Goal: Task Accomplishment & Management: Complete application form

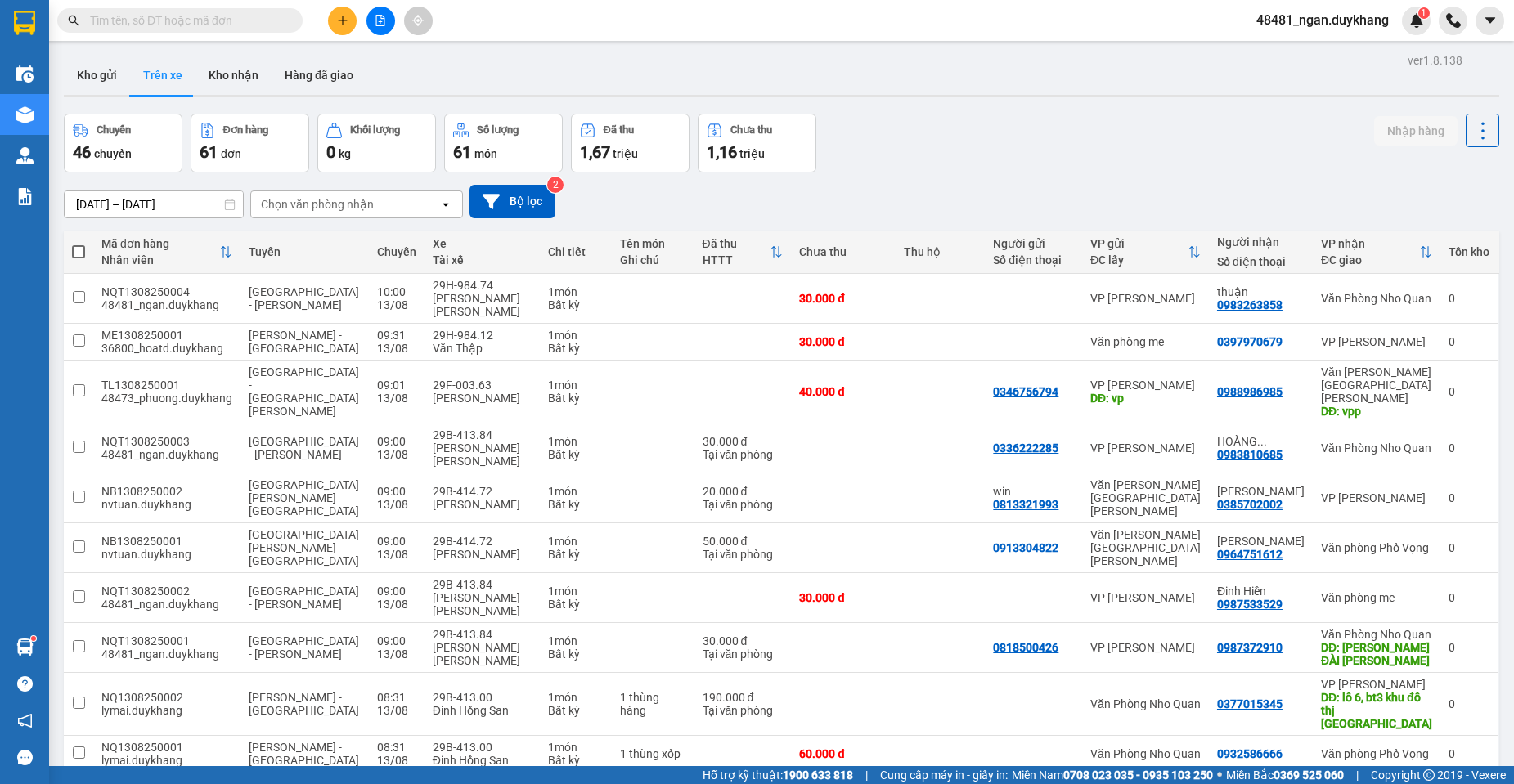
click at [151, 195] on input "[DATE] – [DATE]" at bounding box center [153, 204] width 178 height 27
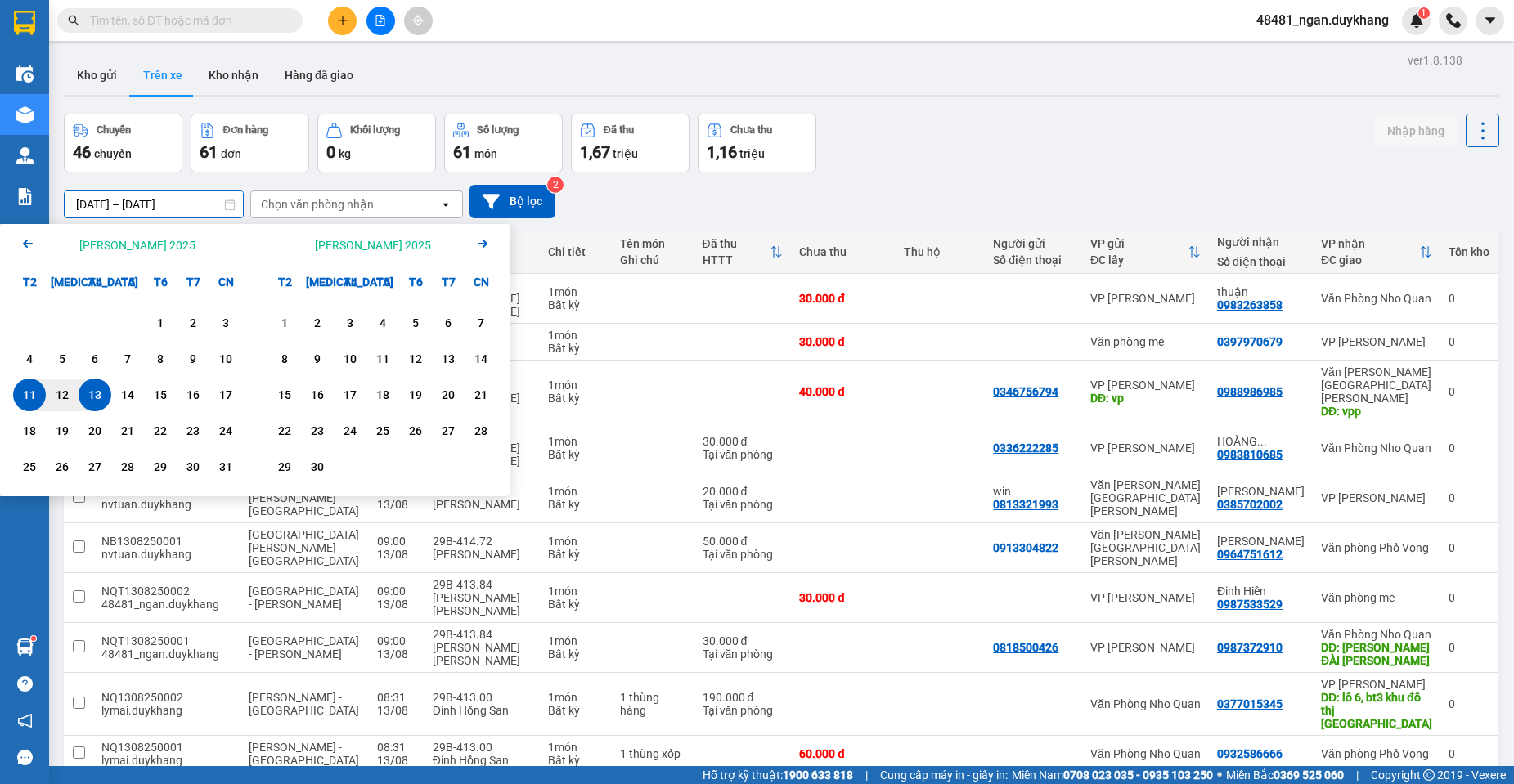
click at [93, 388] on div "13" at bounding box center [95, 395] width 23 height 19
type input "[DATE] – [DATE]"
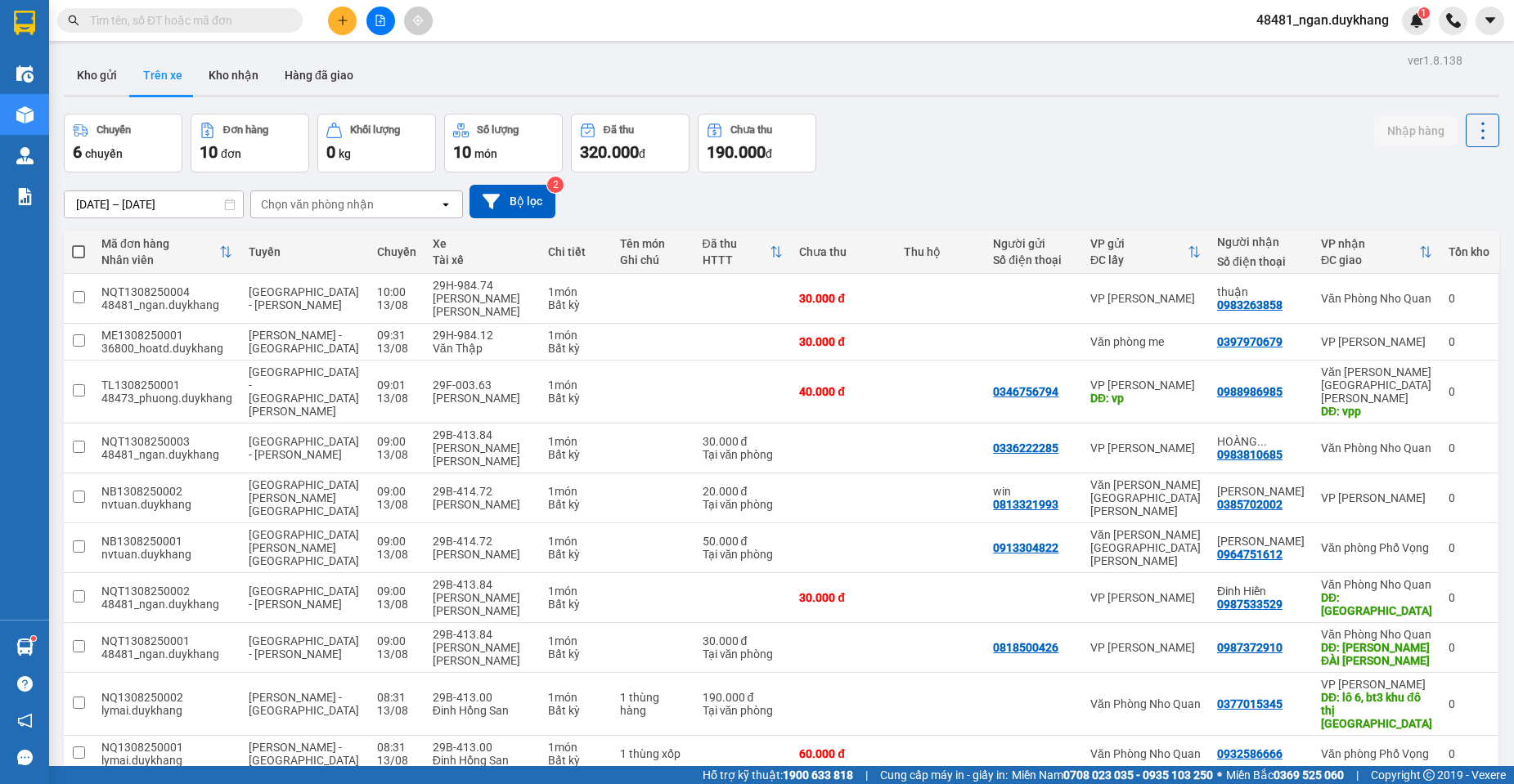
click at [1421, 783] on div "10 / trang" at bounding box center [1430, 799] width 50 height 17
click at [1417, 696] on span "100 / trang" at bounding box center [1424, 698] width 59 height 17
drag, startPoint x: 198, startPoint y: 26, endPoint x: 207, endPoint y: 23, distance: 9.5
click at [207, 23] on input "text" at bounding box center [186, 20] width 193 height 18
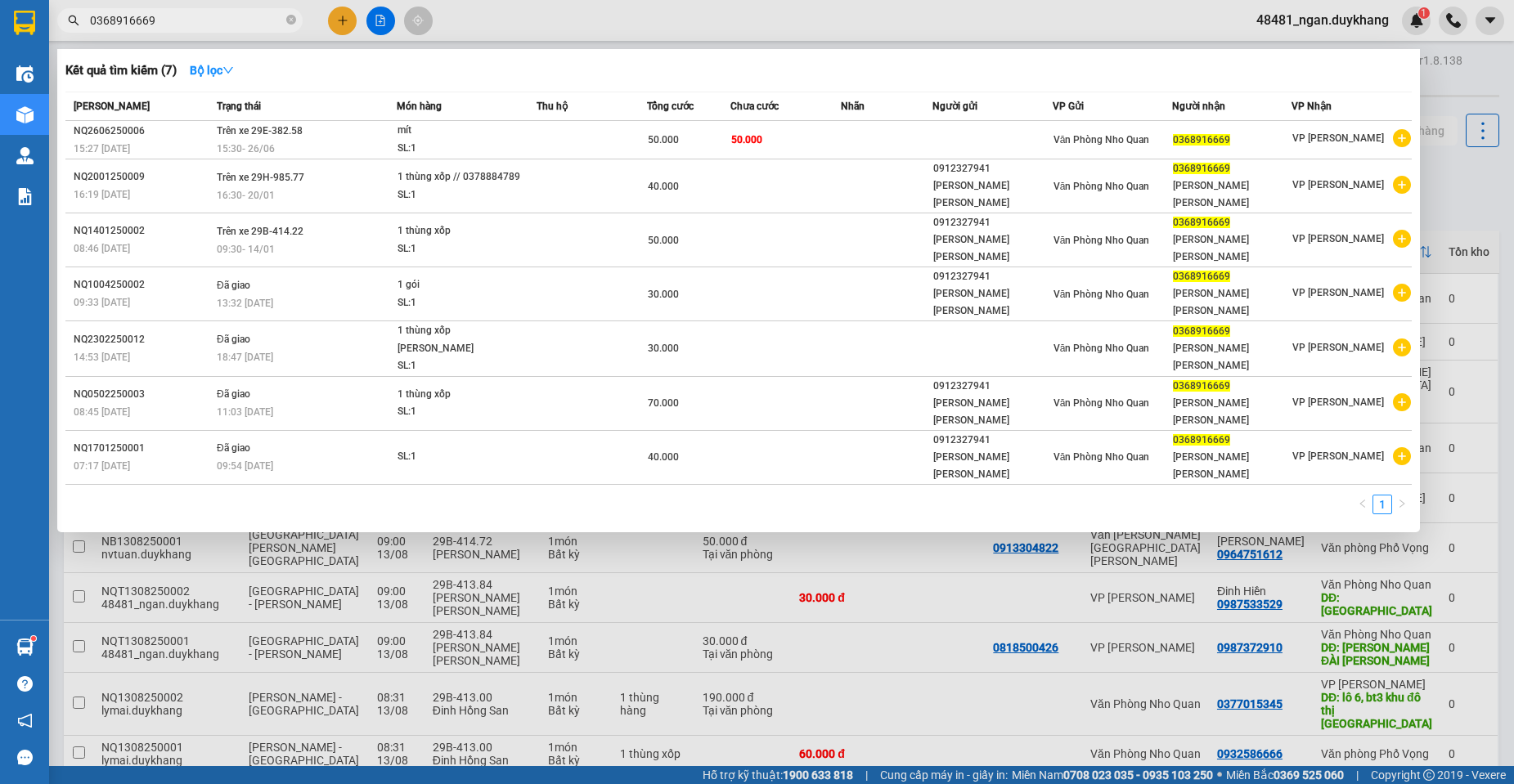
type input "0368916669"
drag, startPoint x: 166, startPoint y: 32, endPoint x: 89, endPoint y: 13, distance: 79.3
click at [89, 13] on span "0368916669" at bounding box center [179, 20] width 245 height 25
drag, startPoint x: 91, startPoint y: 18, endPoint x: 158, endPoint y: 18, distance: 67.0
click at [158, 18] on input "0368916669" at bounding box center [186, 20] width 193 height 18
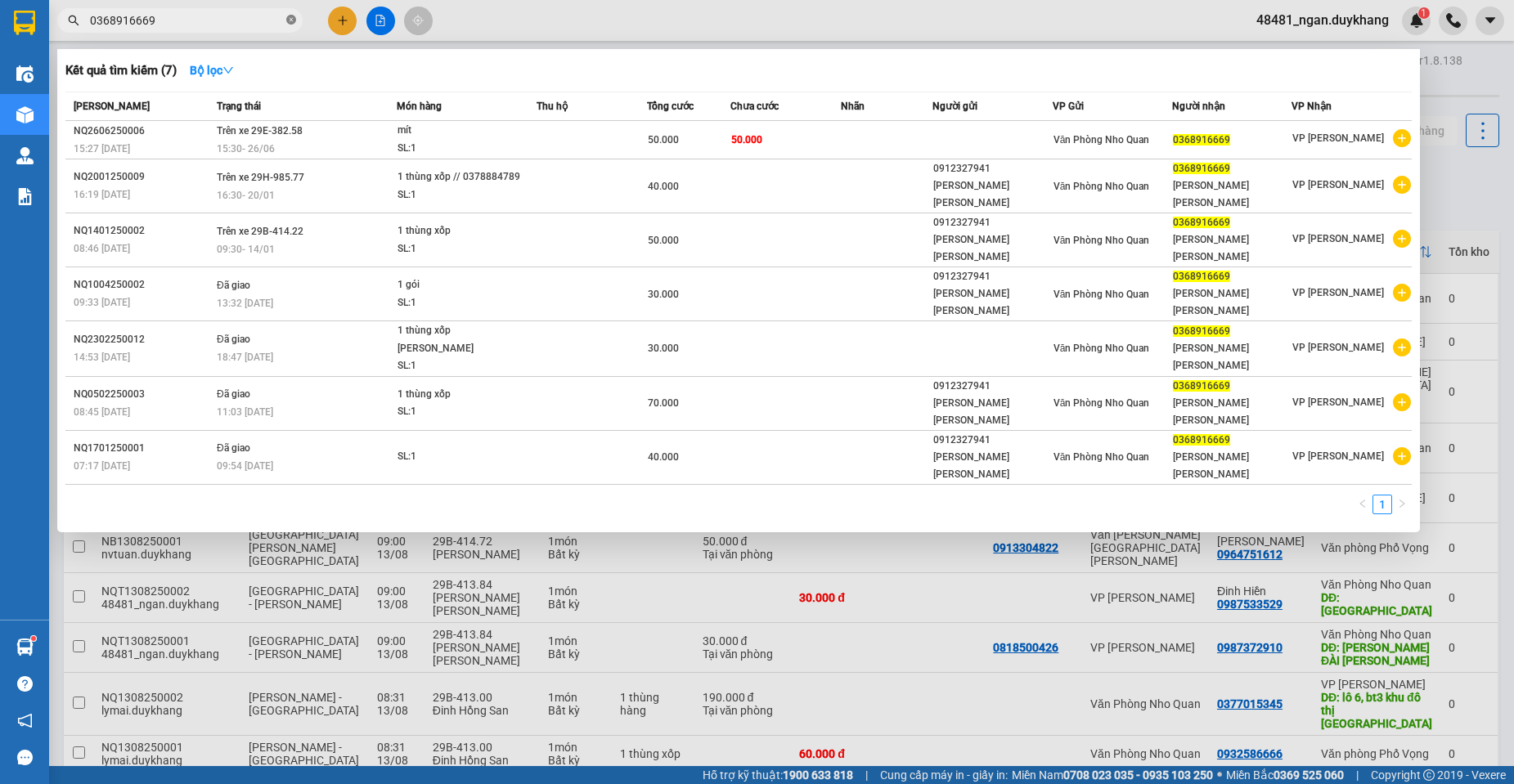
click at [292, 24] on icon "close-circle" at bounding box center [291, 19] width 10 height 10
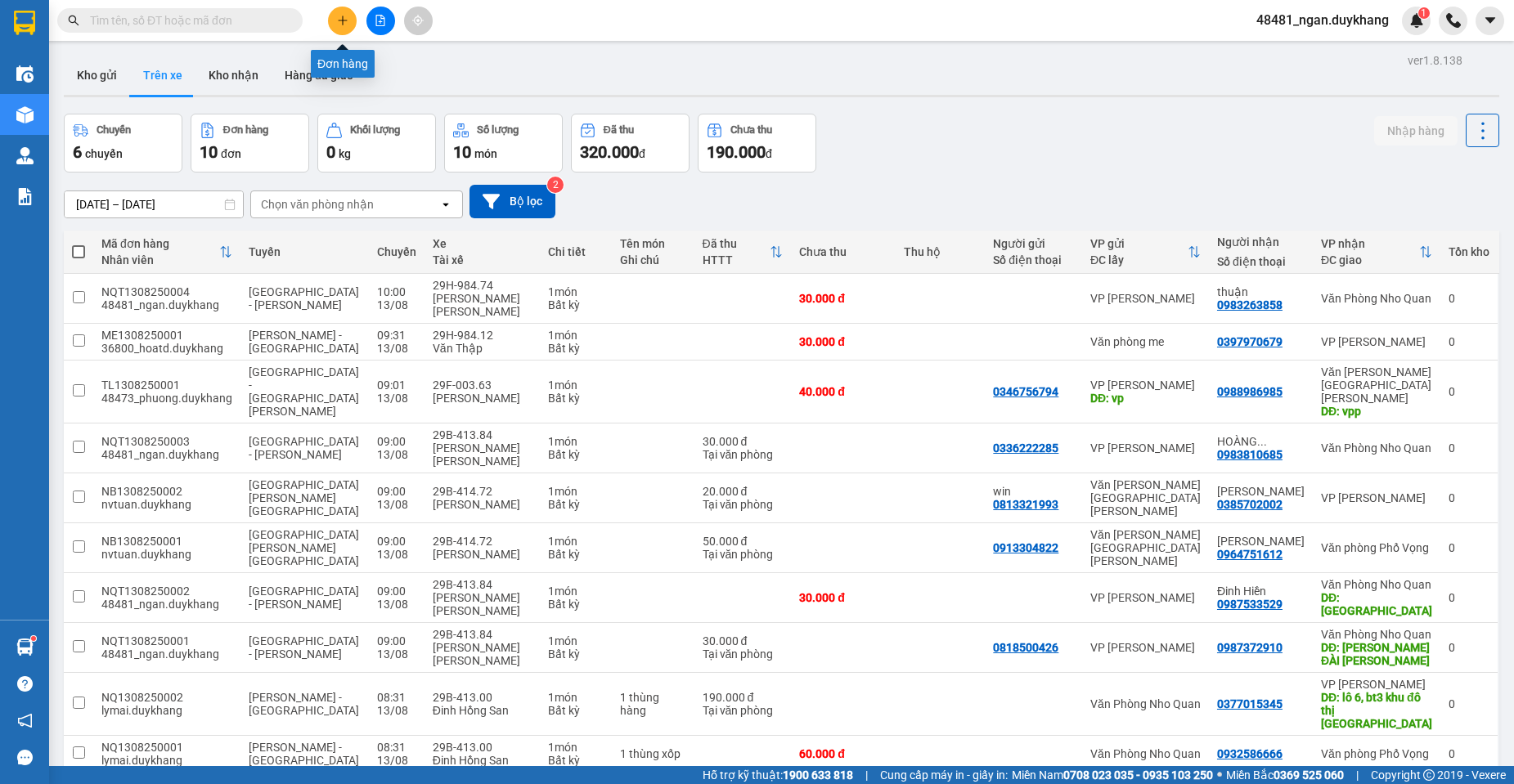
click at [340, 23] on icon "plus" at bounding box center [342, 20] width 11 height 11
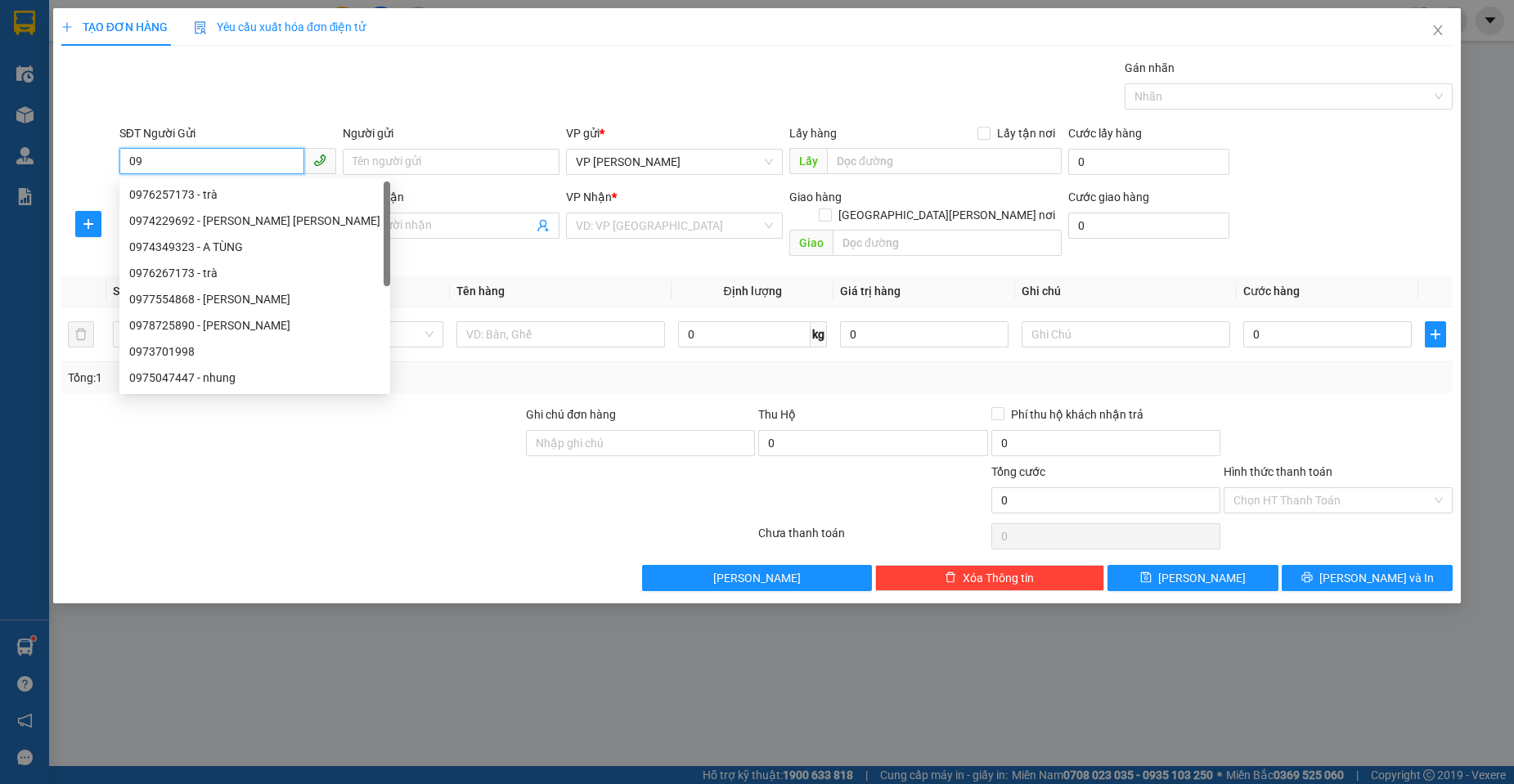
type input "0"
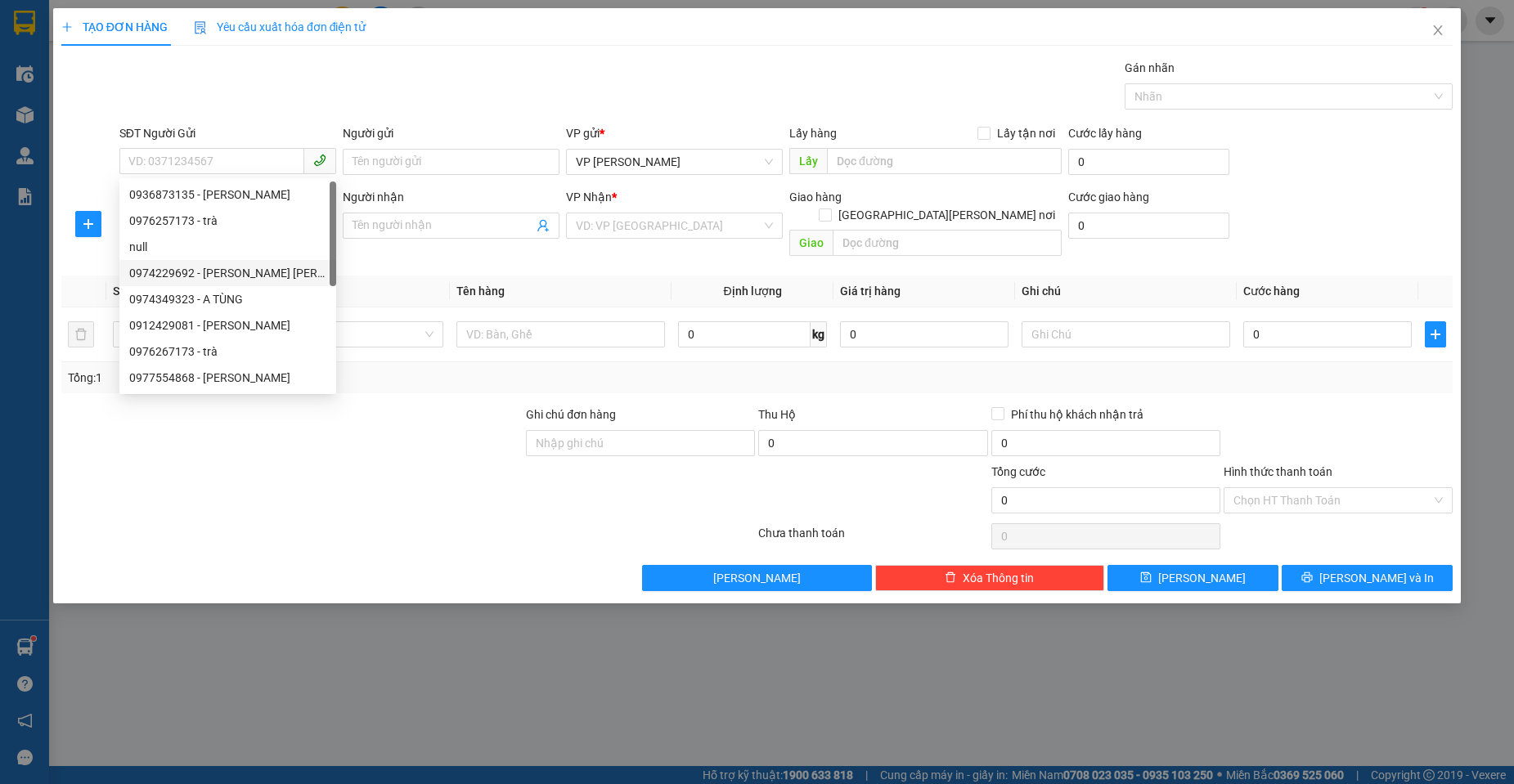
click at [419, 406] on div at bounding box center [292, 434] width 465 height 57
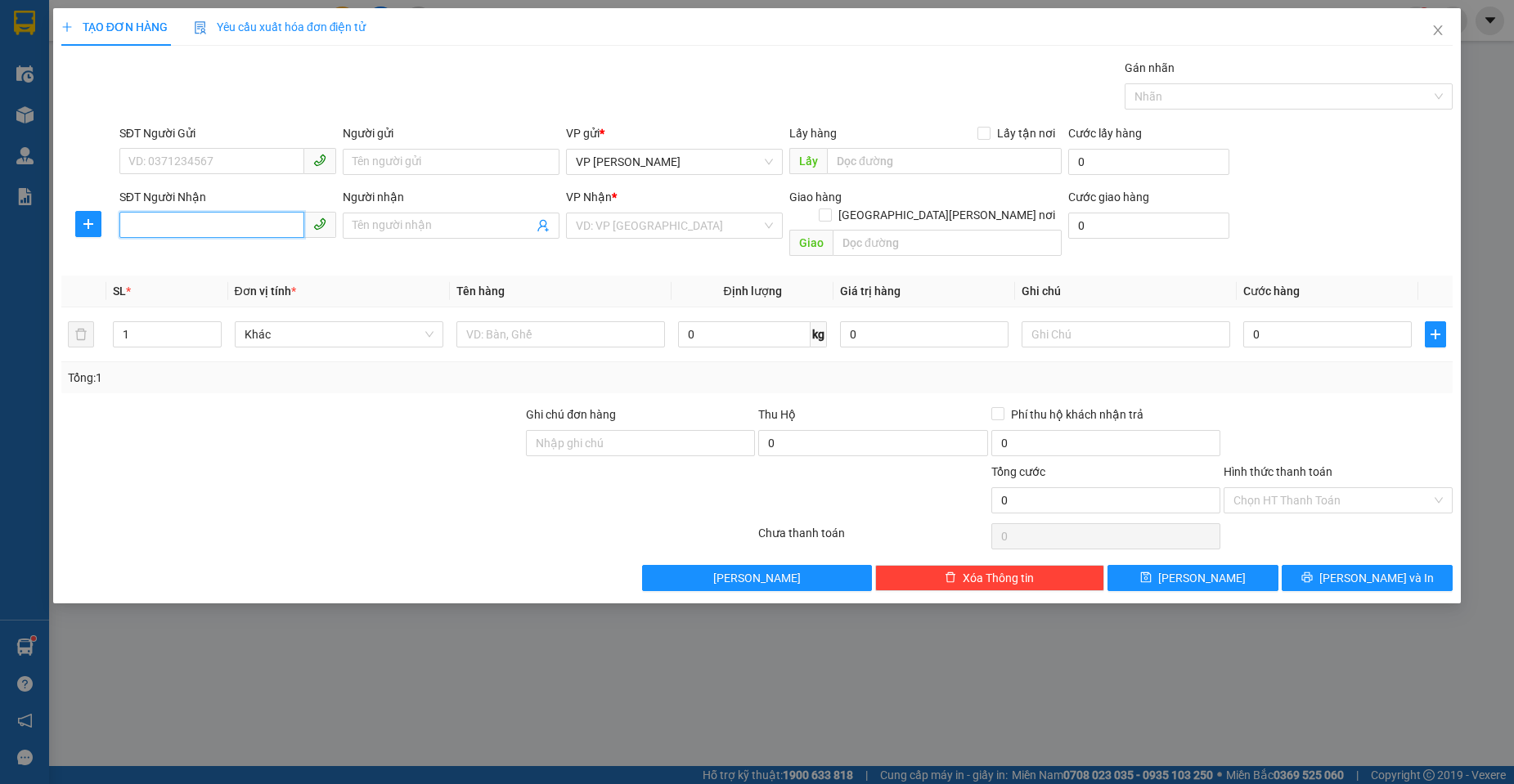
click at [173, 225] on input "SĐT Người Nhận" at bounding box center [211, 225] width 185 height 27
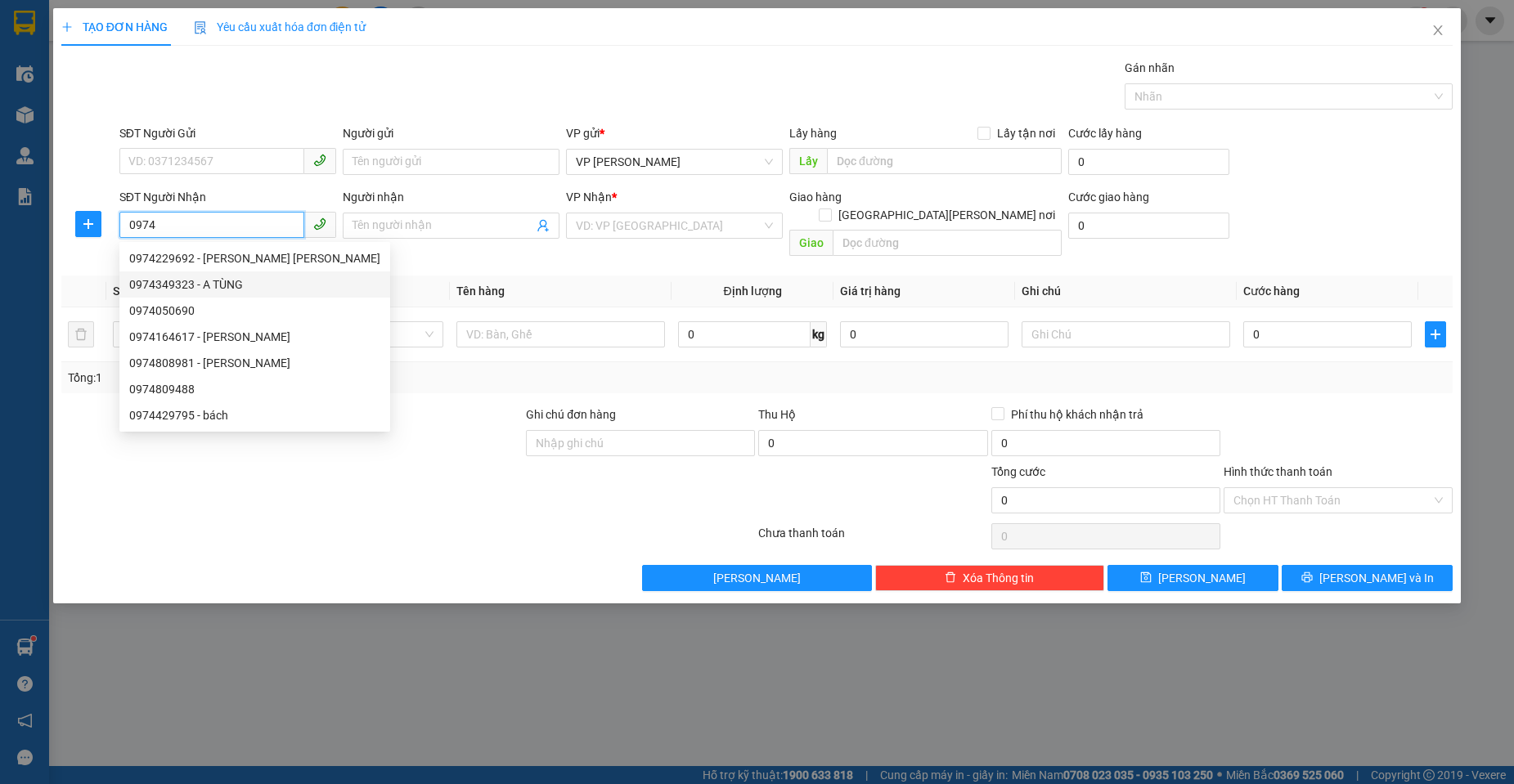
click at [182, 275] on div "0974349323 - A TÙNG" at bounding box center [254, 285] width 251 height 18
type input "0974349323"
type input "A TÙNG"
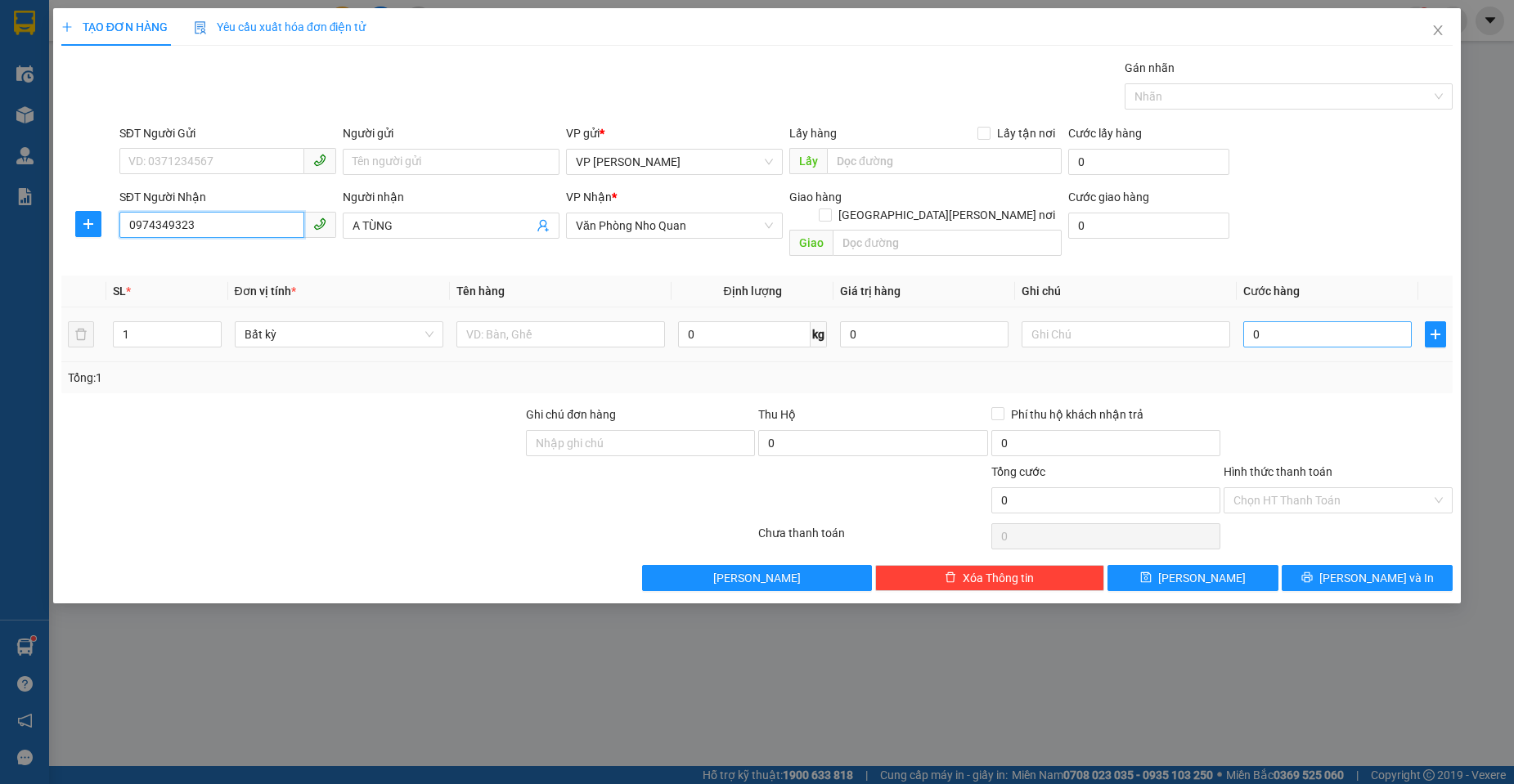
type input "0974349323"
click at [1330, 321] on input "0" at bounding box center [1327, 334] width 168 height 27
type input "3"
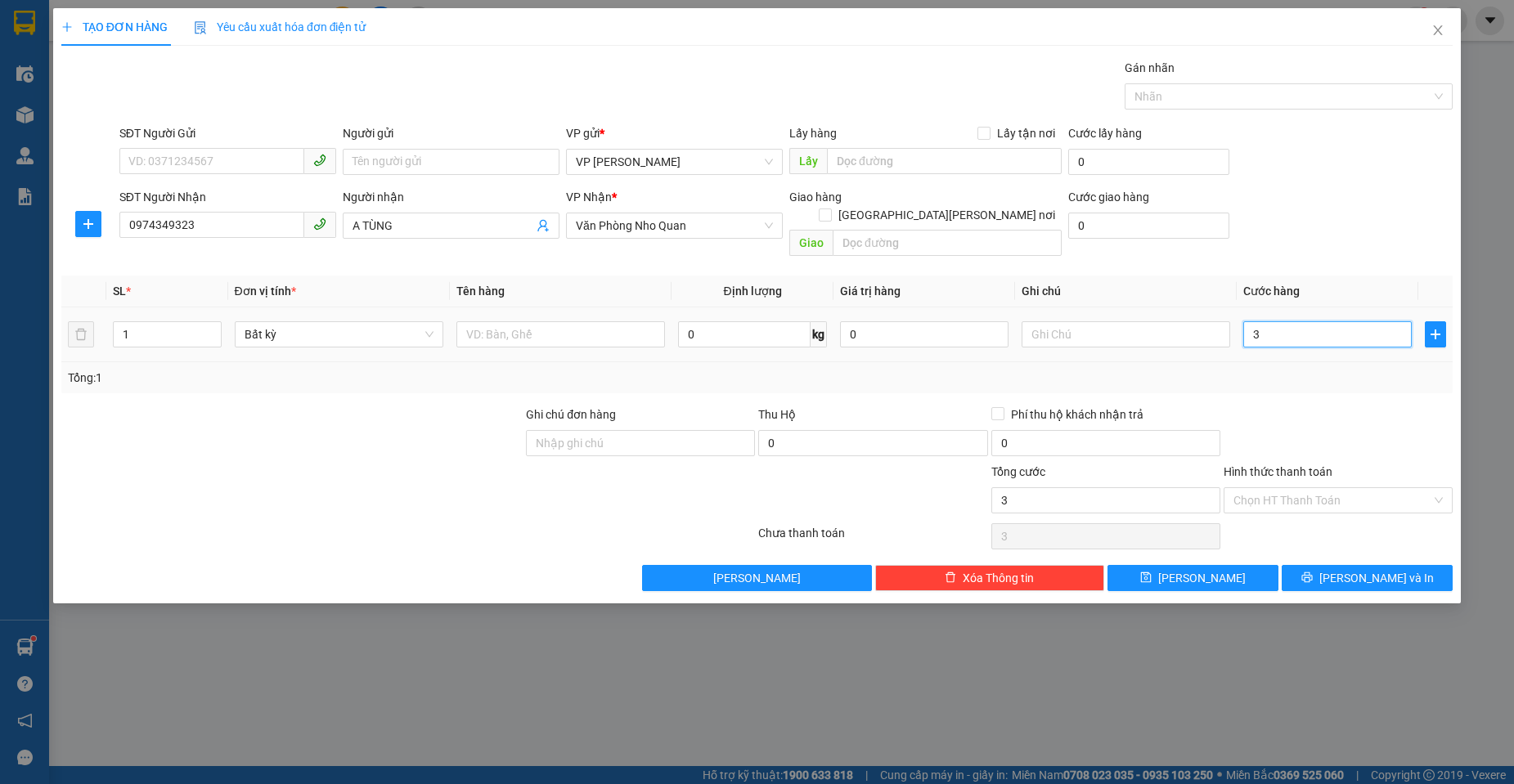
type input "30"
type input "30.000"
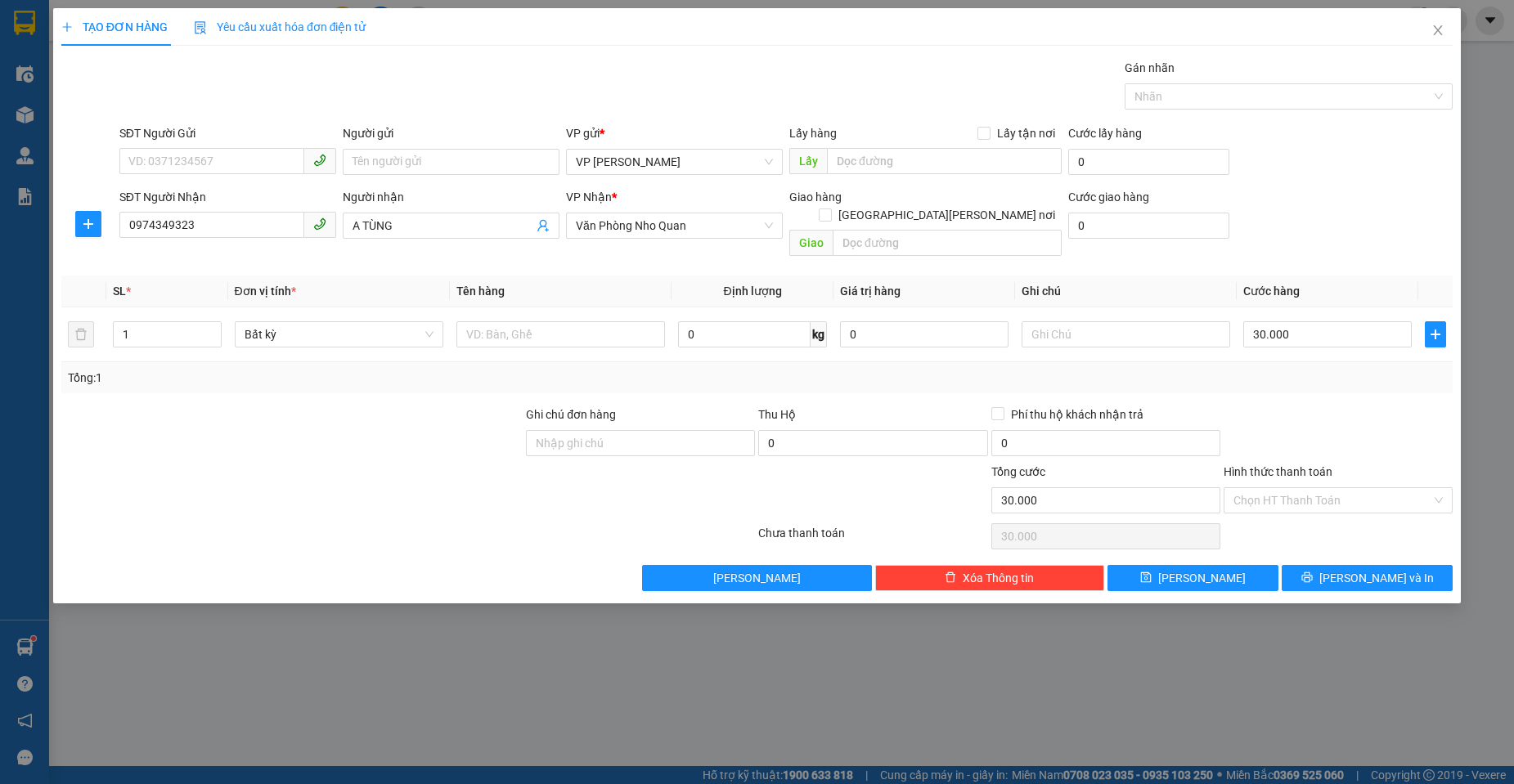
drag, startPoint x: 1361, startPoint y: 472, endPoint x: 1288, endPoint y: 522, distance: 88.5
click at [1358, 488] on input "Hình thức thanh toán" at bounding box center [1332, 500] width 198 height 25
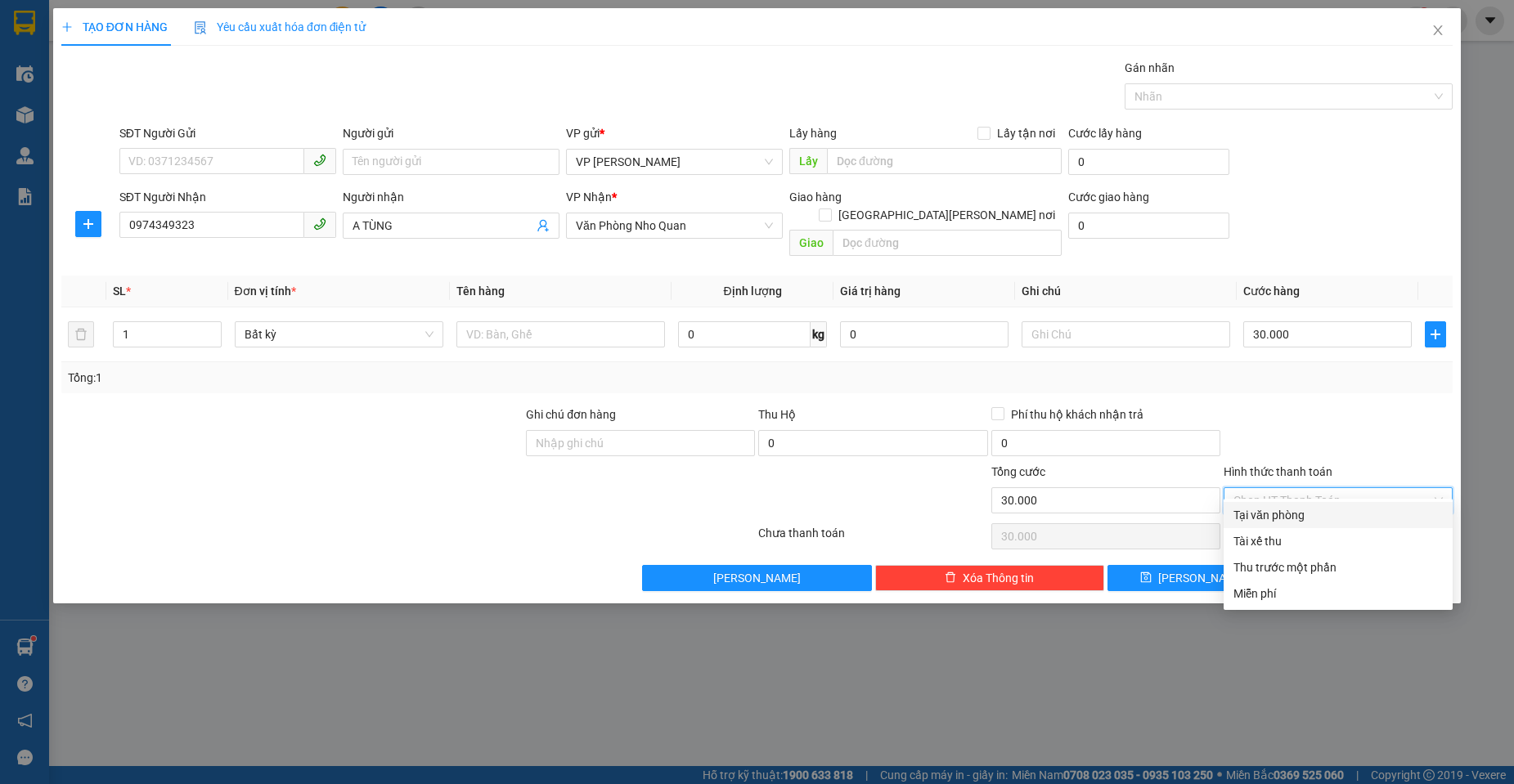
click at [1273, 516] on div "Tại văn phòng" at bounding box center [1338, 515] width 209 height 18
type input "0"
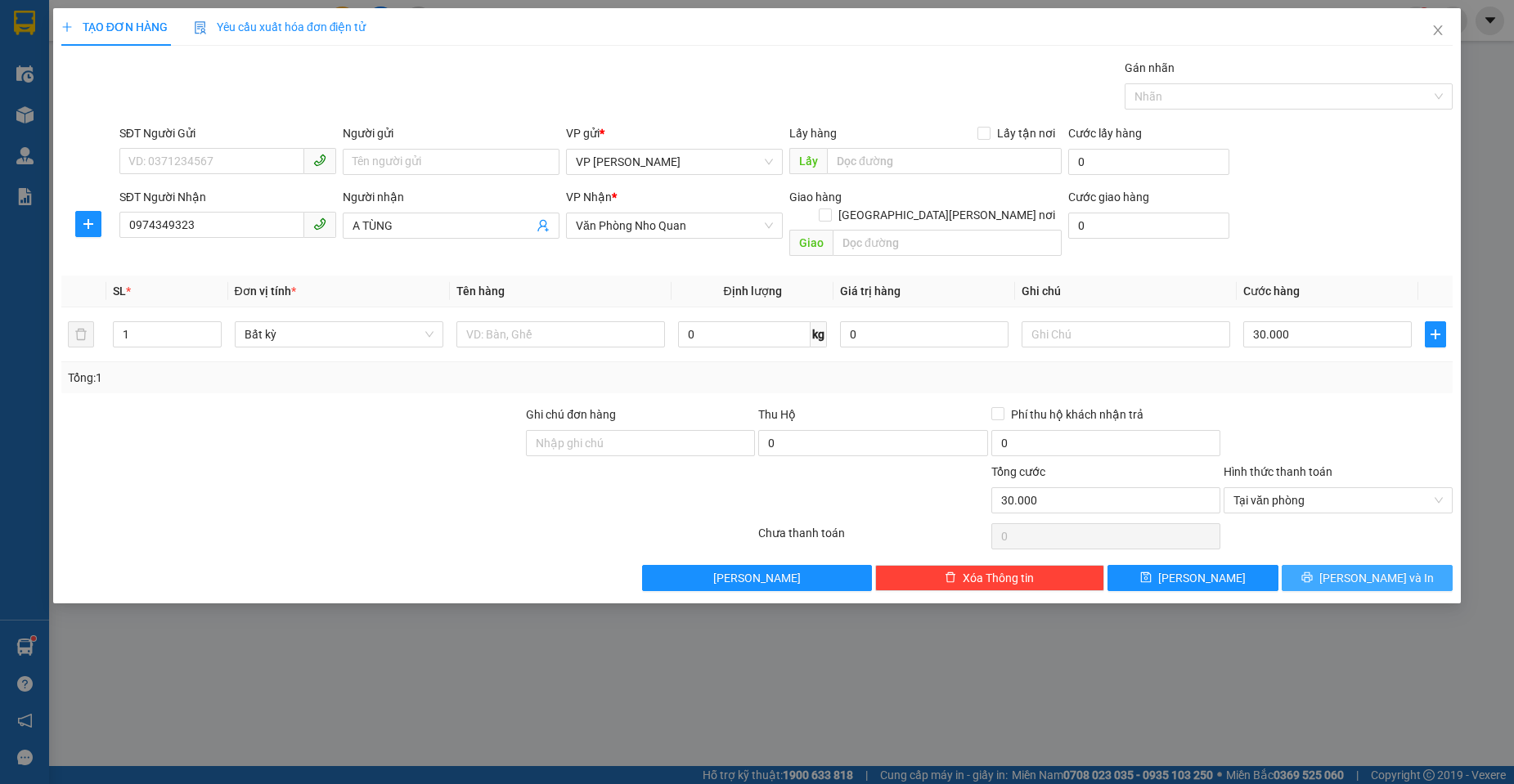
click at [1376, 569] on span "[PERSON_NAME] và In" at bounding box center [1376, 578] width 115 height 18
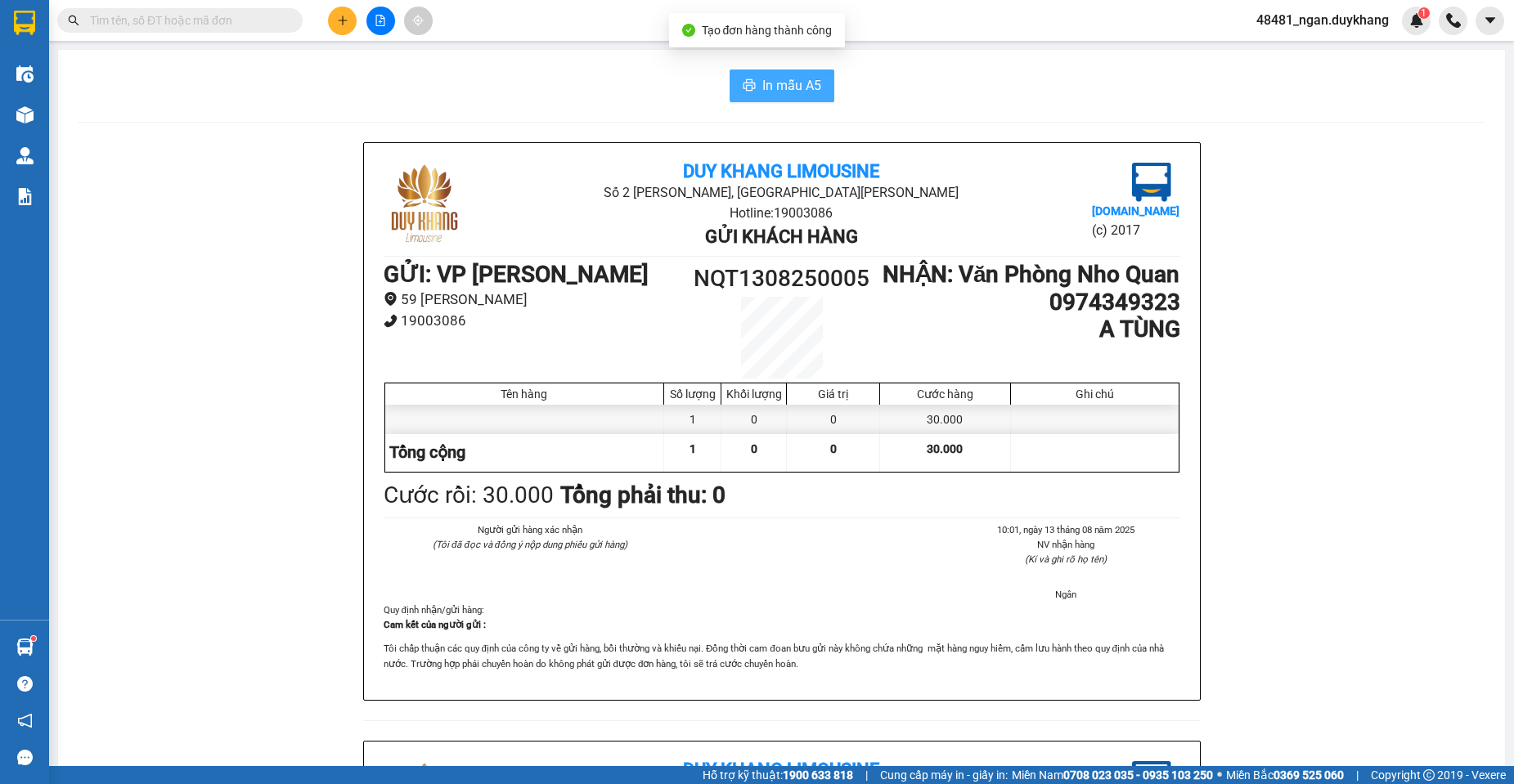
click at [771, 90] on span "In mẫu A5" at bounding box center [791, 85] width 59 height 20
drag, startPoint x: 684, startPoint y: 281, endPoint x: 861, endPoint y: 284, distance: 177.0
click at [861, 284] on h1 "NQT1308250005" at bounding box center [781, 278] width 199 height 36
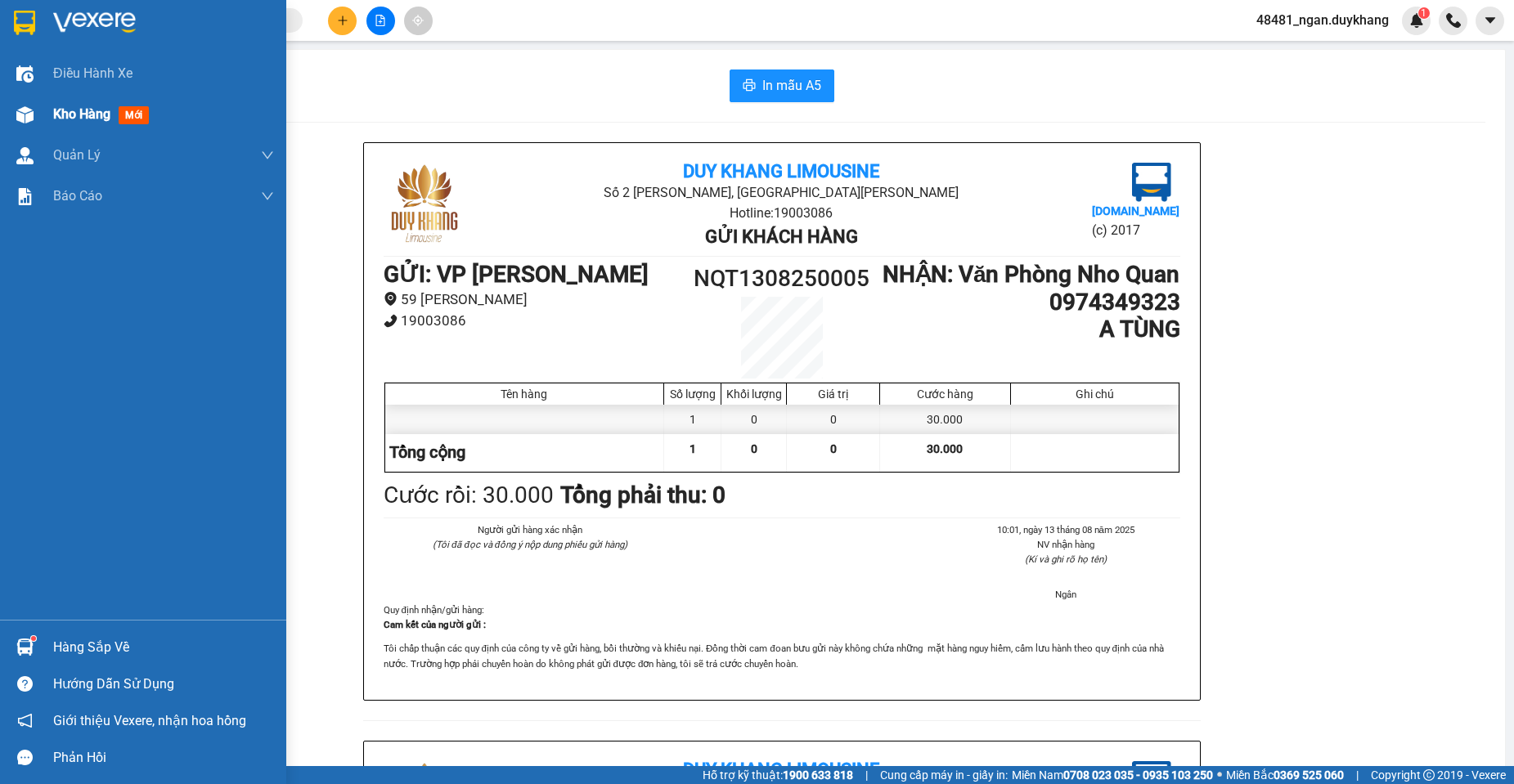
click at [46, 110] on div "Kho hàng mới" at bounding box center [143, 114] width 286 height 41
